Goal: Task Accomplishment & Management: Use online tool/utility

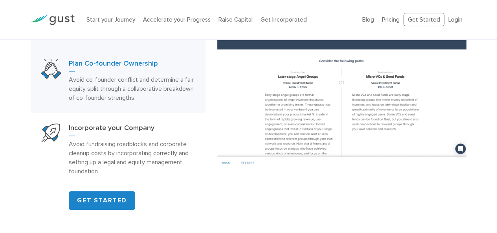
scroll to position [481, 0]
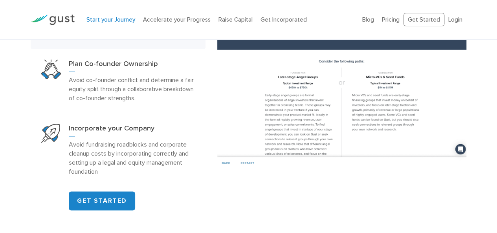
click at [103, 21] on link "Start your Journey" at bounding box center [110, 19] width 49 height 7
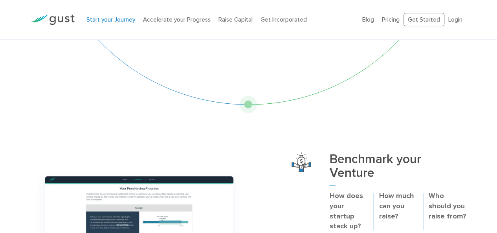
scroll to position [150, 0]
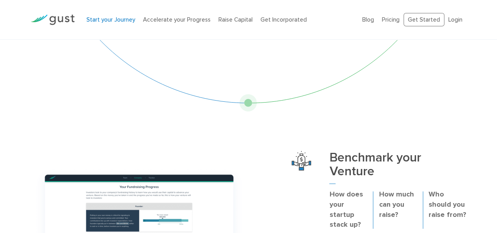
click at [246, 101] on div "Start your Journey Personalized planning and preparation for successful fundrai…" at bounding box center [248, 0] width 431 height 223
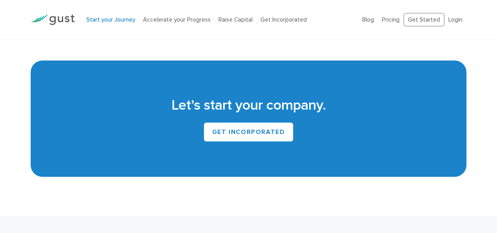
scroll to position [1376, 0]
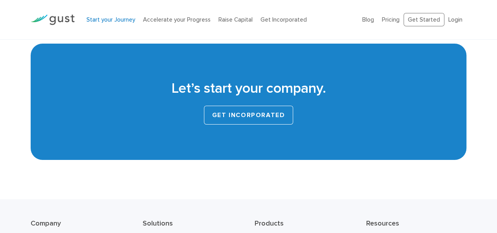
click at [246, 113] on link "GET INCORPORATED" at bounding box center [249, 115] width 90 height 19
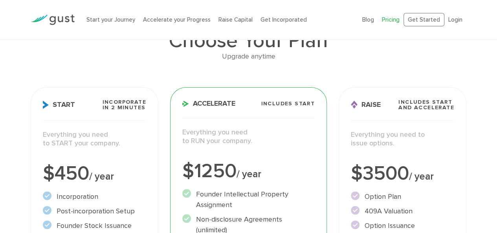
scroll to position [64, 0]
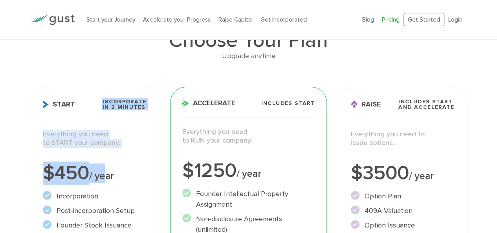
drag, startPoint x: 108, startPoint y: 178, endPoint x: 101, endPoint y: 72, distance: 105.8
click at [101, 72] on div "Choose Your Plan Upgrade anytime Start Incorporate in 2 Minutes Everything you …" at bounding box center [248, 215] width 447 height 440
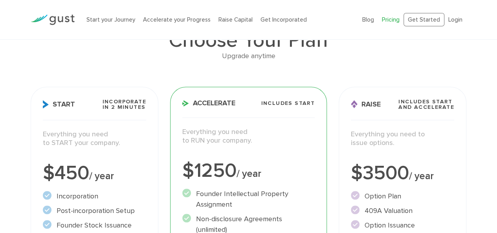
click at [62, 61] on div "Upgrade anytime" at bounding box center [248, 56] width 435 height 11
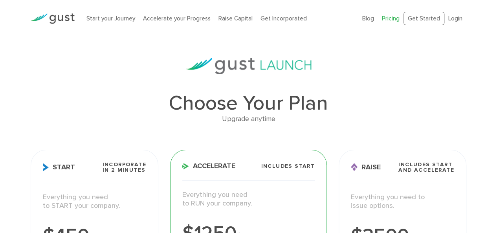
scroll to position [0, 0]
